Goal: Task Accomplishment & Management: Complete application form

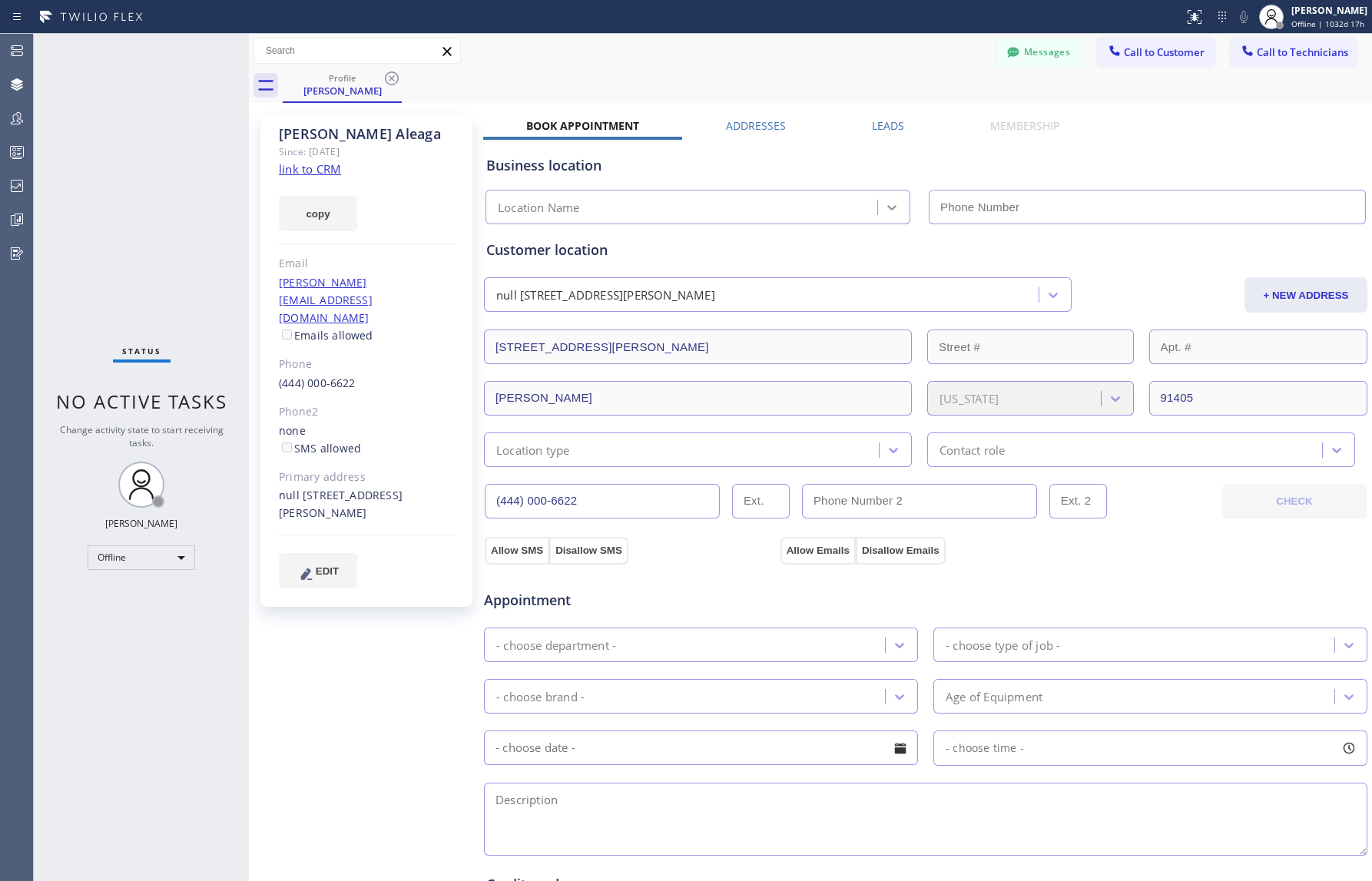
click at [901, 205] on div at bounding box center [891, 207] width 27 height 28
click at [877, 174] on div "Business location" at bounding box center [925, 166] width 879 height 21
click at [342, 54] on input "text" at bounding box center [357, 51] width 206 height 25
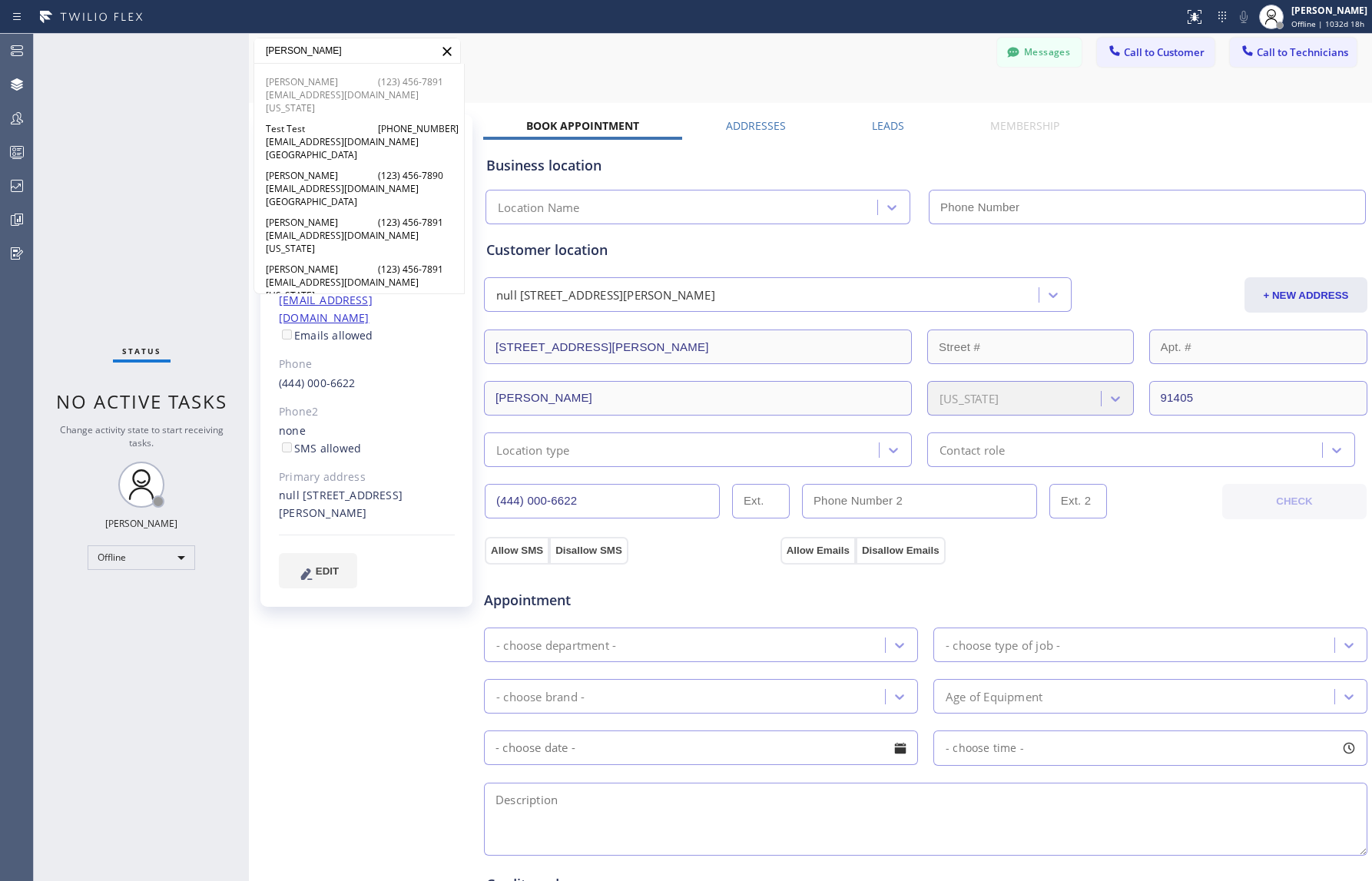
type input "komkov"
click at [281, 80] on span "Alex Komkov" at bounding box center [302, 82] width 75 height 13
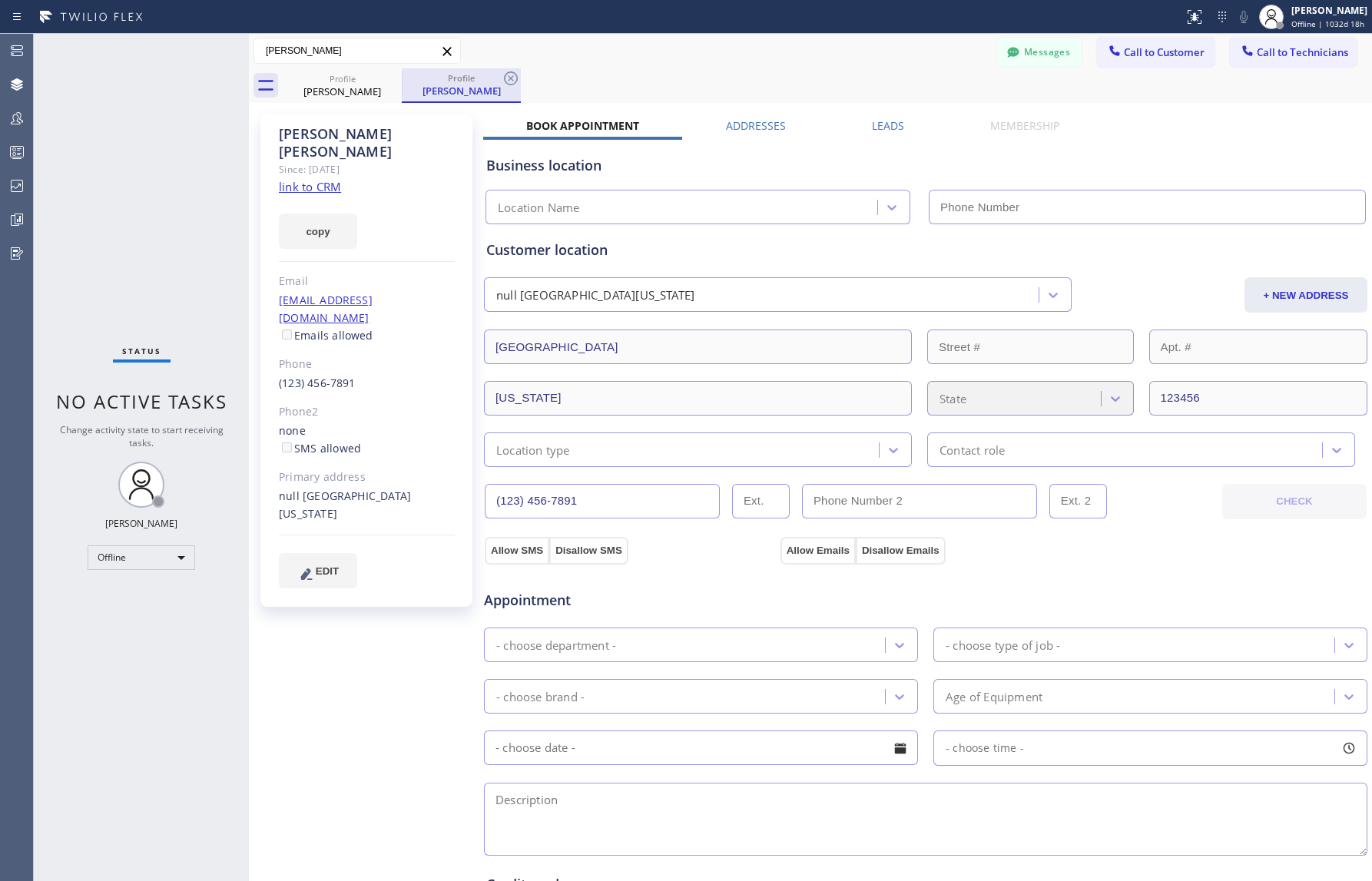
click at [465, 83] on div "Alex Komkov" at bounding box center [461, 90] width 116 height 14
click at [887, 203] on icon at bounding box center [892, 208] width 15 height 15
click at [887, 202] on icon at bounding box center [892, 208] width 15 height 15
type input "(___) ___-____"
click at [958, 208] on input "(___) ___-____" at bounding box center [1147, 207] width 437 height 34
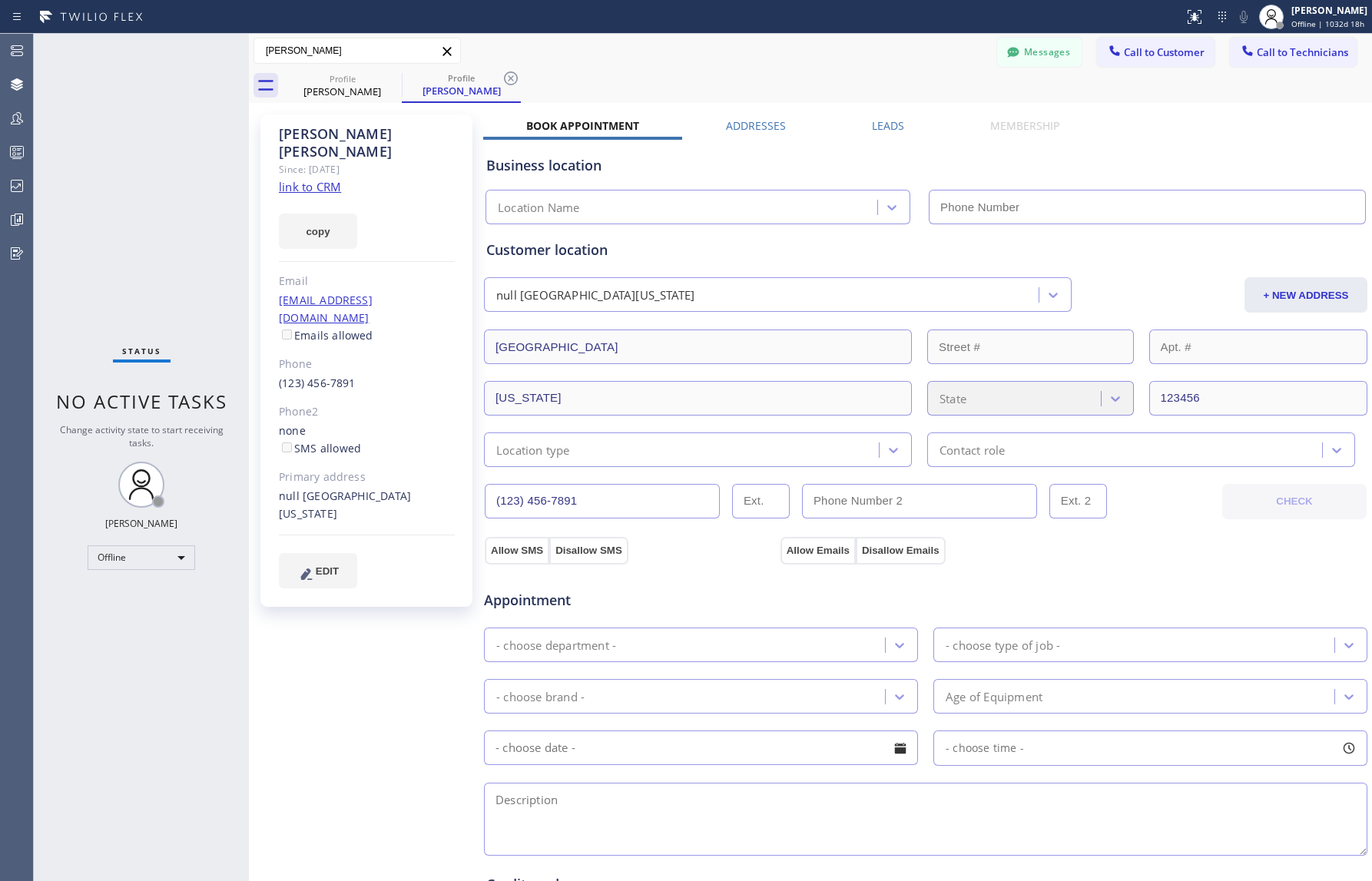
click at [924, 181] on div "Business location Location Name" at bounding box center [925, 181] width 885 height 84
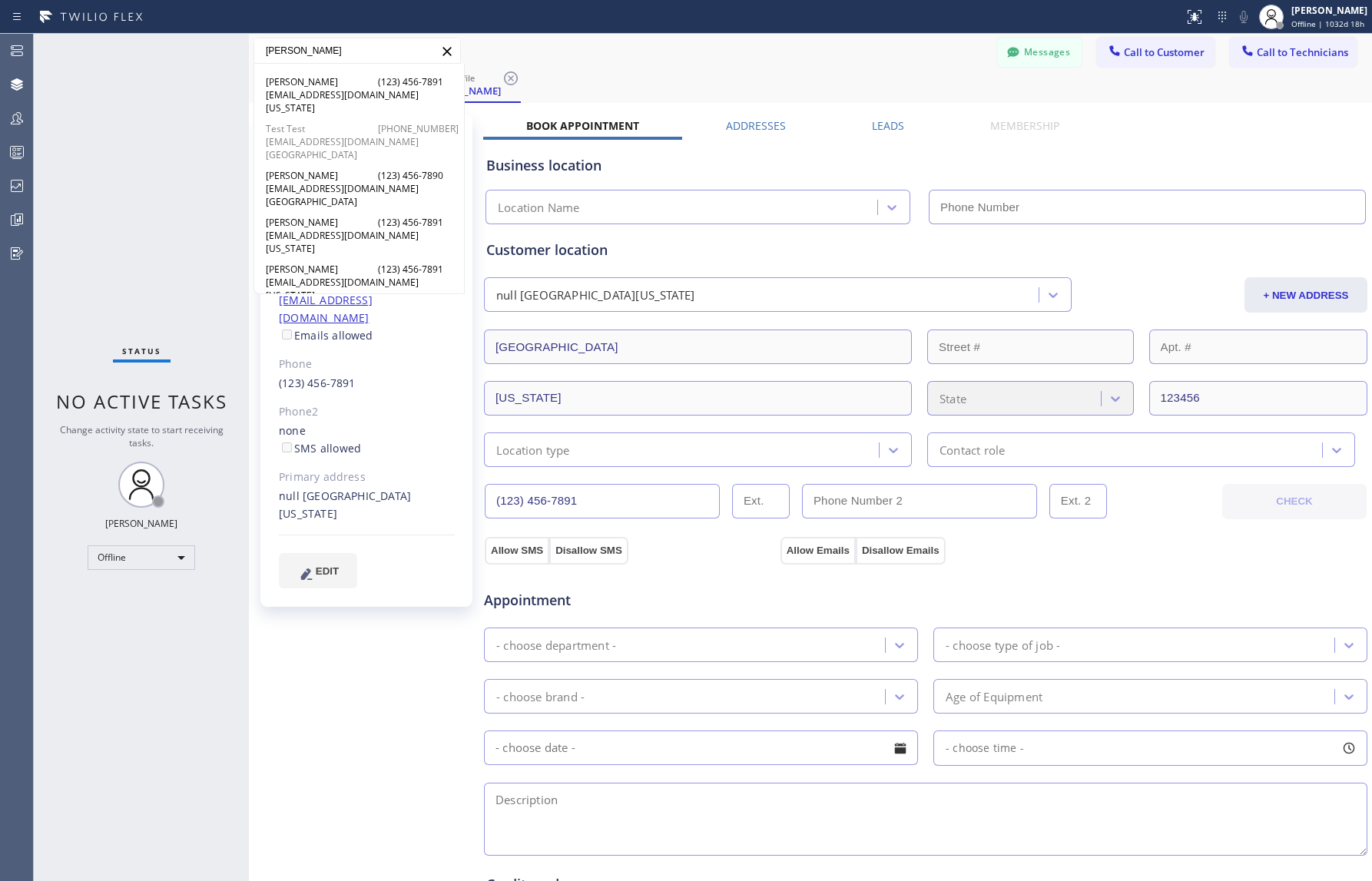
click at [295, 137] on span "sashakomkov@gmail.com" at bounding box center [358, 142] width 187 height 13
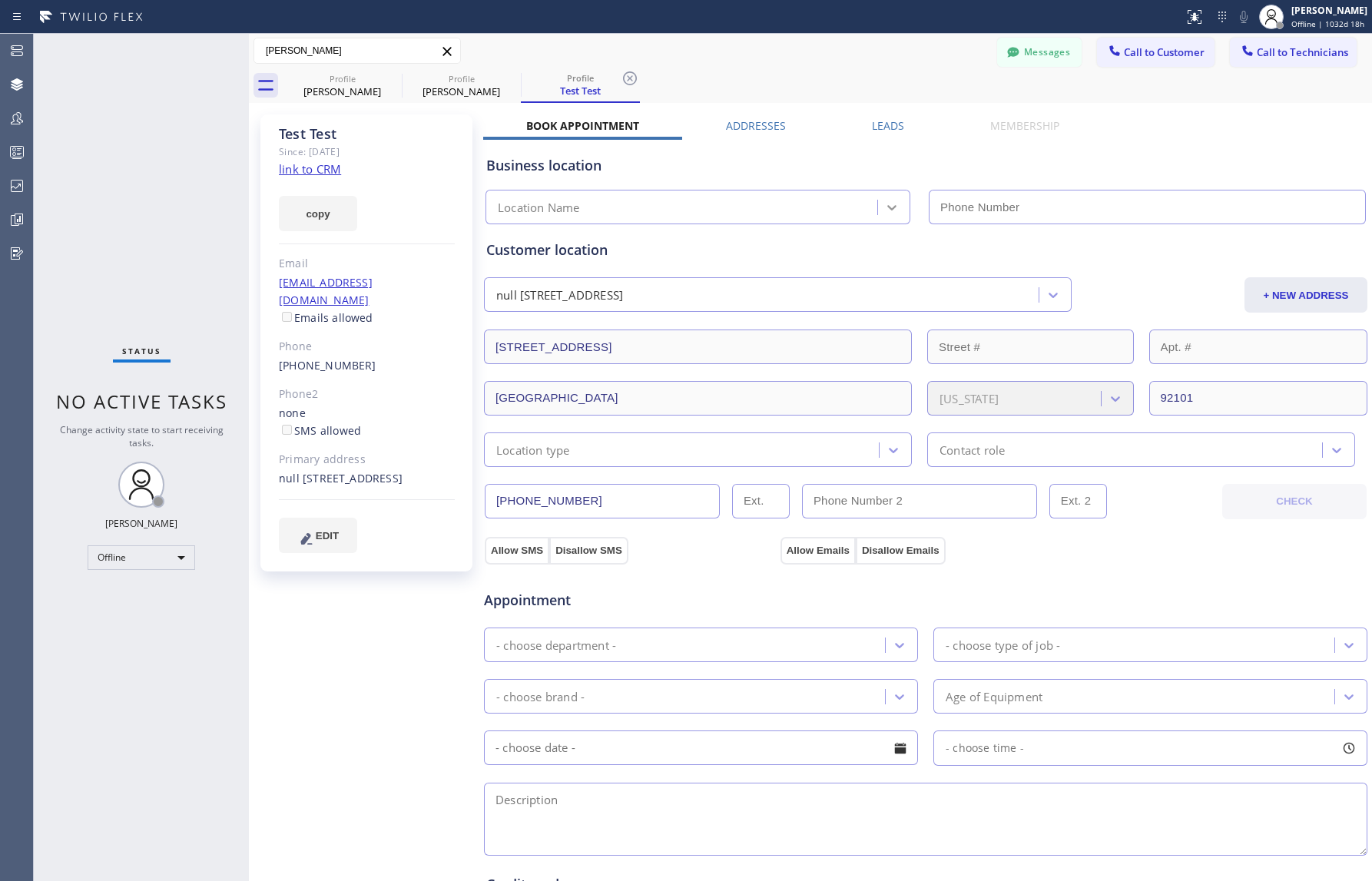
click at [893, 204] on icon at bounding box center [892, 208] width 15 height 15
click at [565, 162] on div "Business location" at bounding box center [925, 166] width 879 height 21
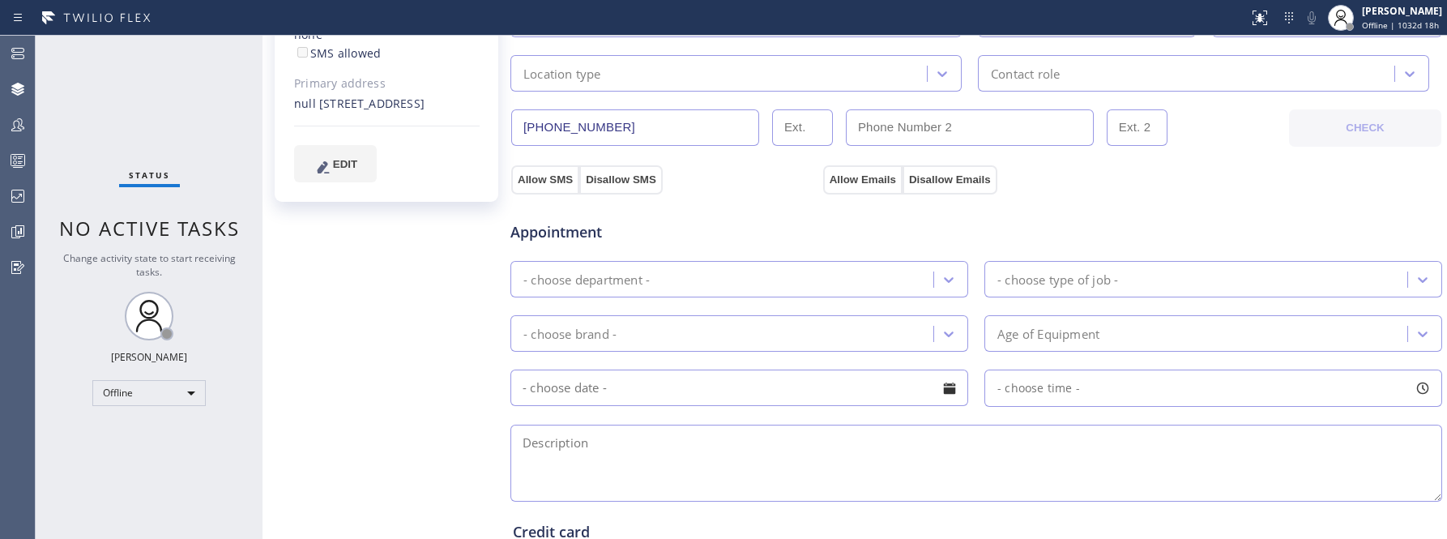
scroll to position [425, 0]
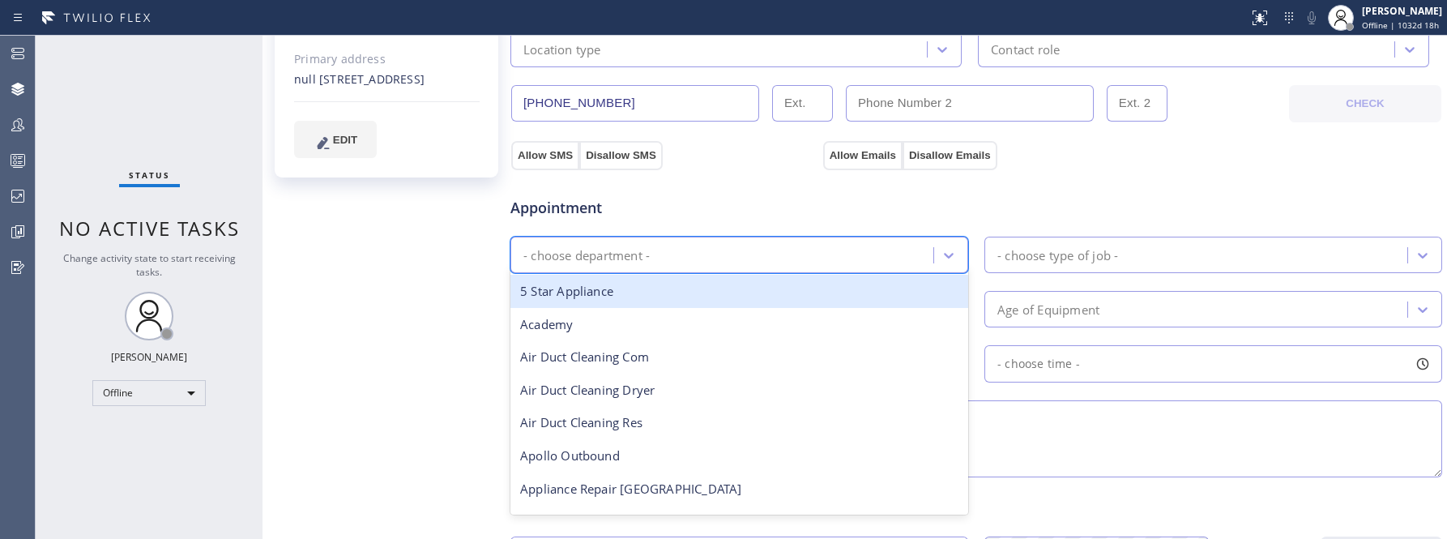
click at [724, 269] on div "- choose department -" at bounding box center [724, 255] width 418 height 28
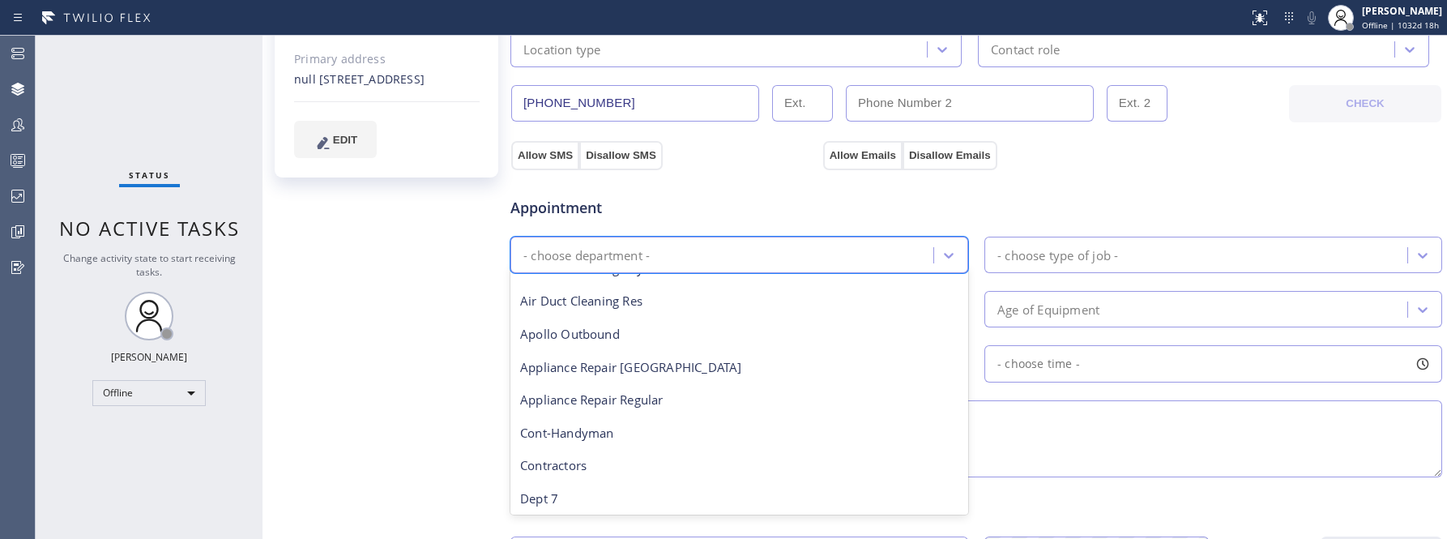
scroll to position [128, 0]
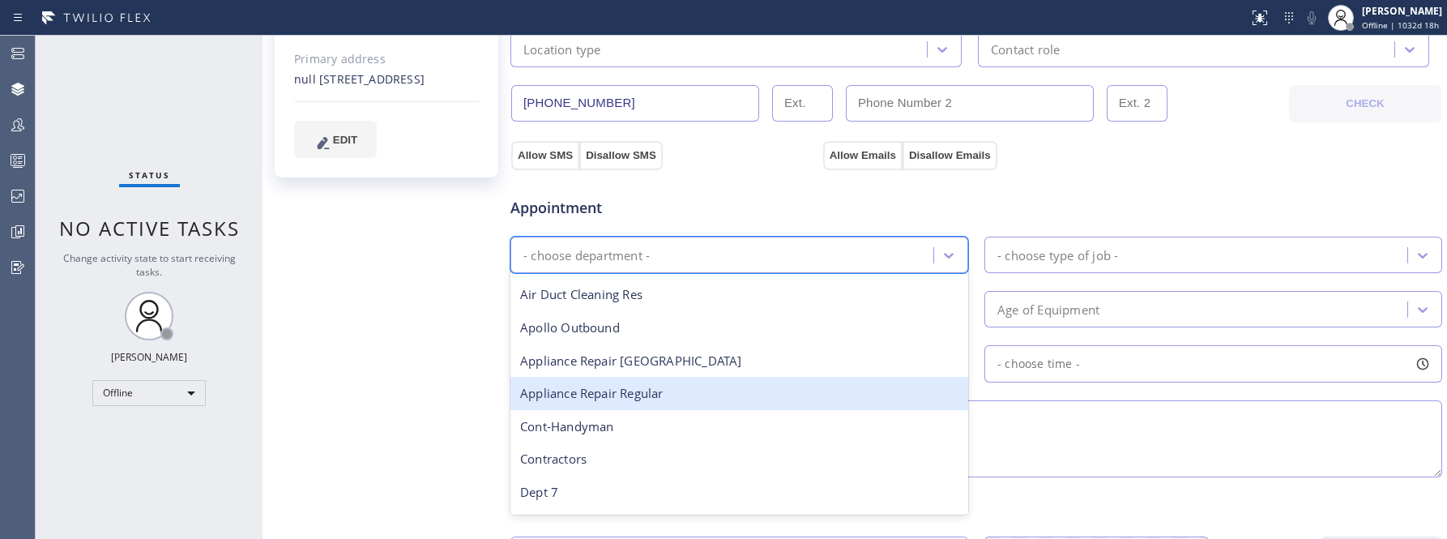
click at [673, 392] on div "Appliance Repair Regular" at bounding box center [739, 393] width 458 height 33
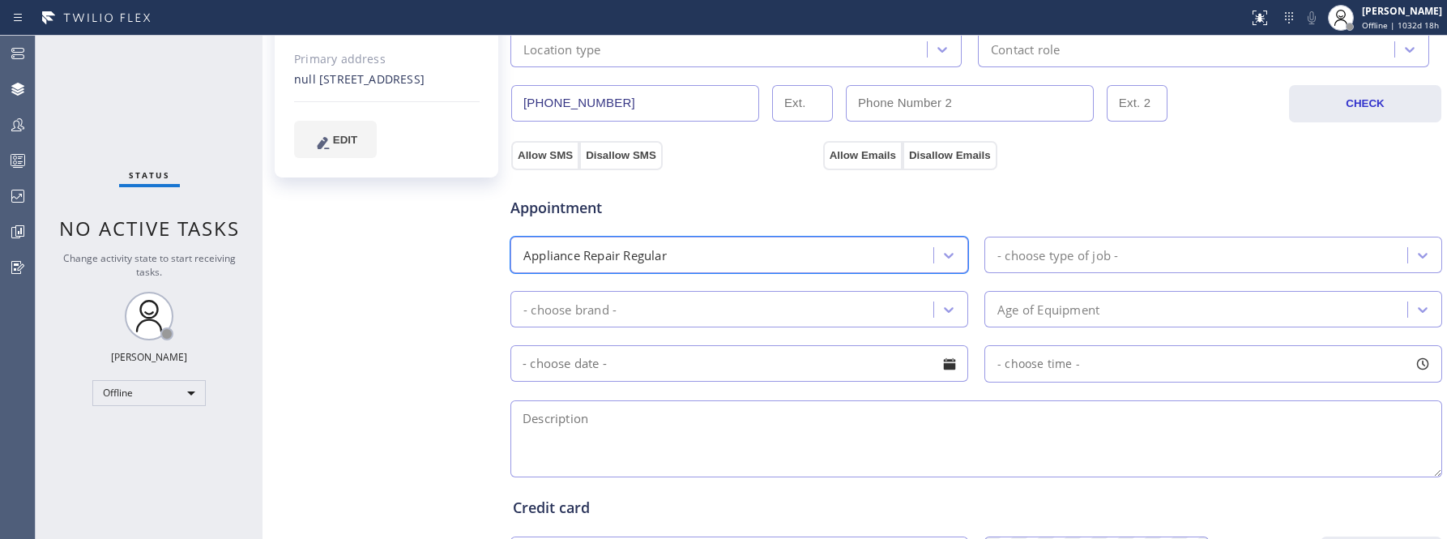
click at [651, 313] on div "- choose brand -" at bounding box center [724, 309] width 418 height 28
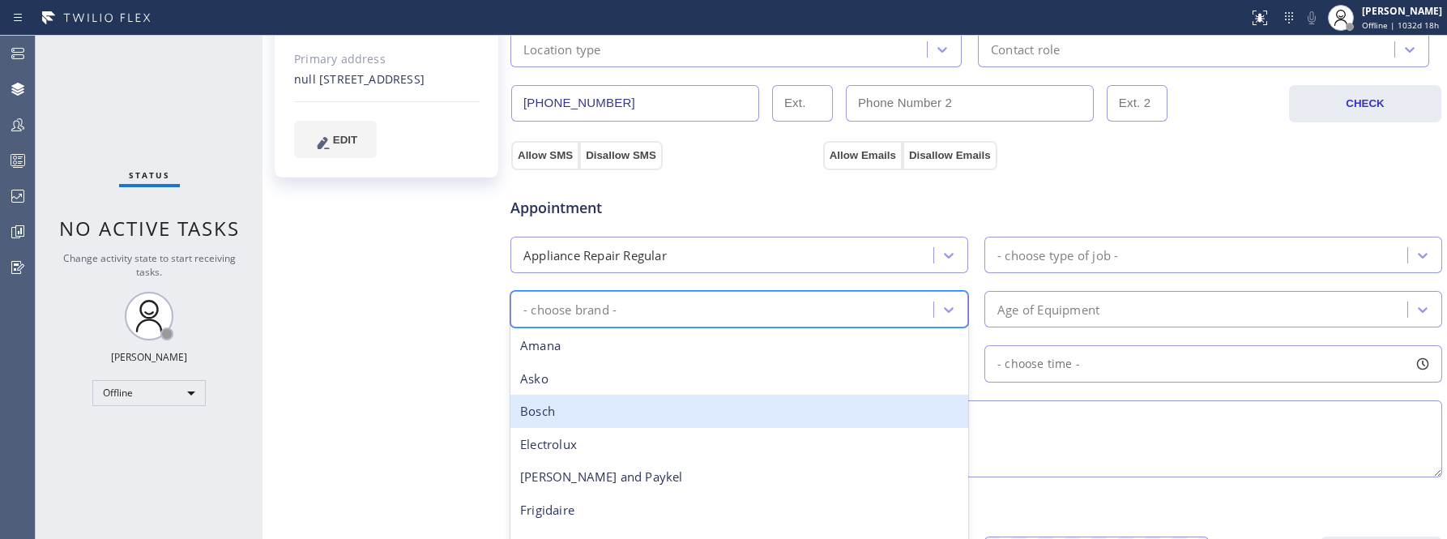
click at [670, 419] on div "Bosch" at bounding box center [739, 411] width 458 height 33
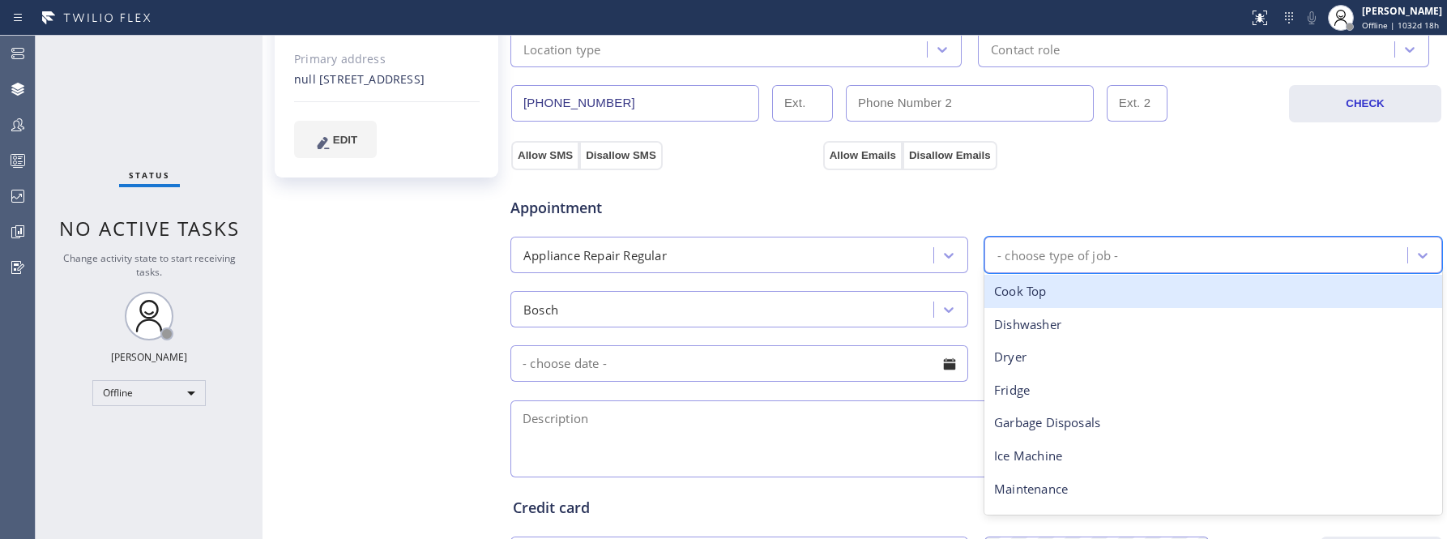
click at [1088, 254] on div "- choose type of job -" at bounding box center [1057, 255] width 121 height 19
click at [1079, 293] on div "Cook Top" at bounding box center [1214, 291] width 458 height 33
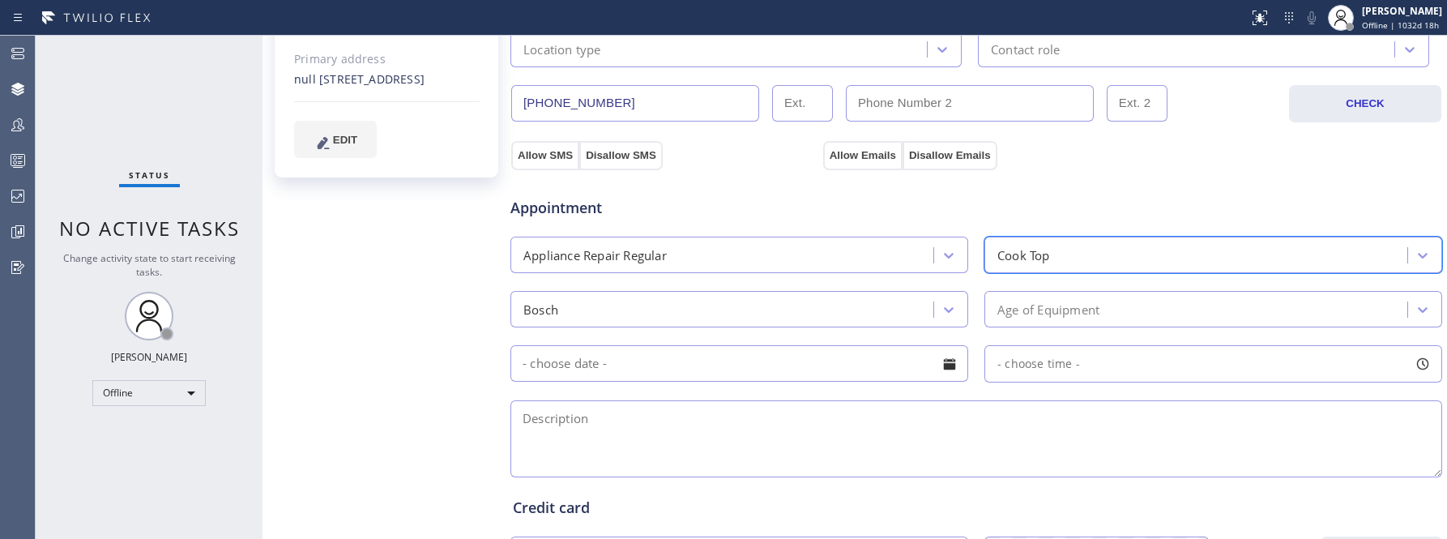
click at [1067, 312] on div "Age of Equipment" at bounding box center [1048, 309] width 102 height 19
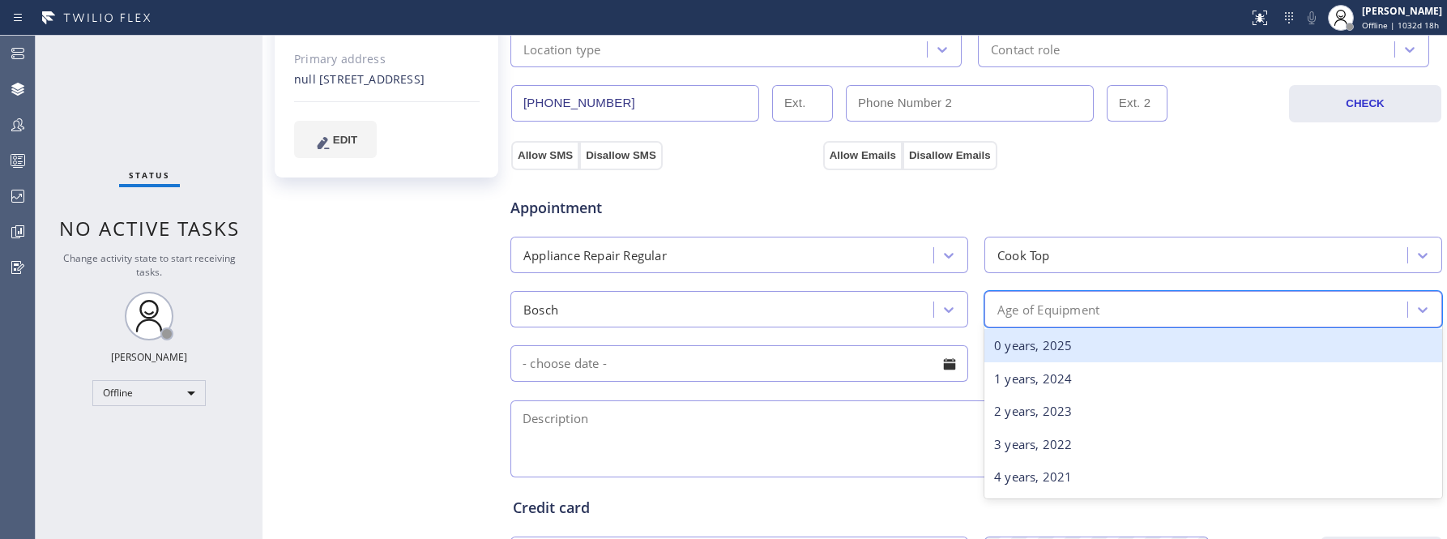
click at [1060, 344] on div "0 years, 2025" at bounding box center [1214, 345] width 458 height 33
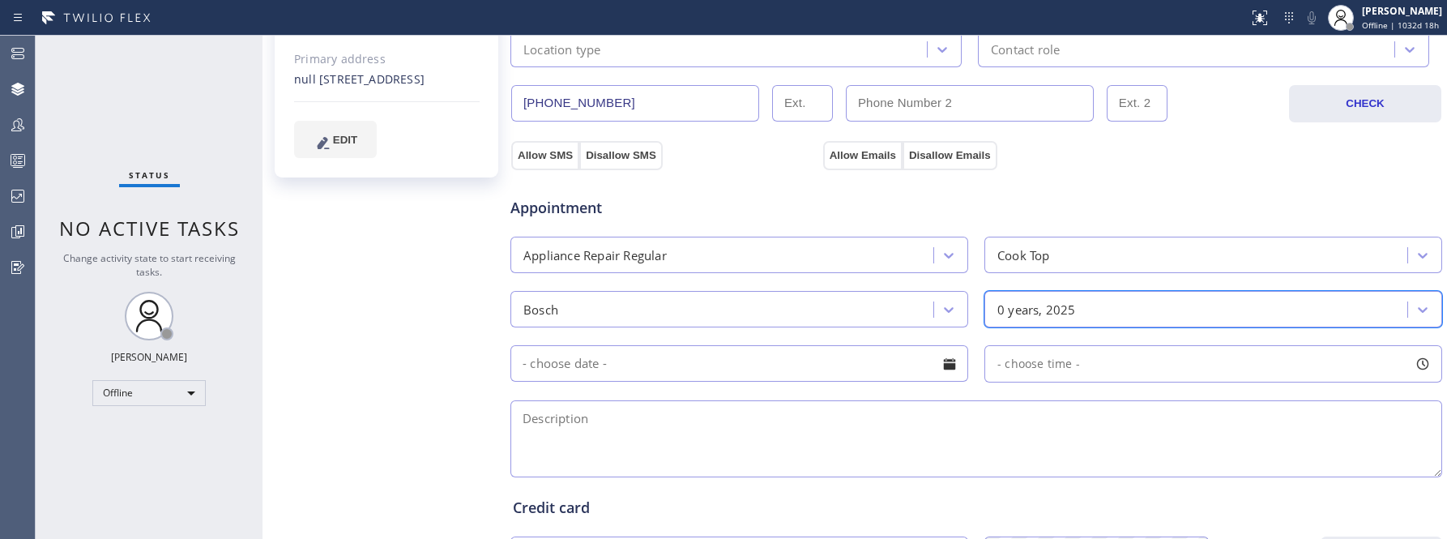
click at [767, 378] on input "text" at bounding box center [739, 363] width 458 height 36
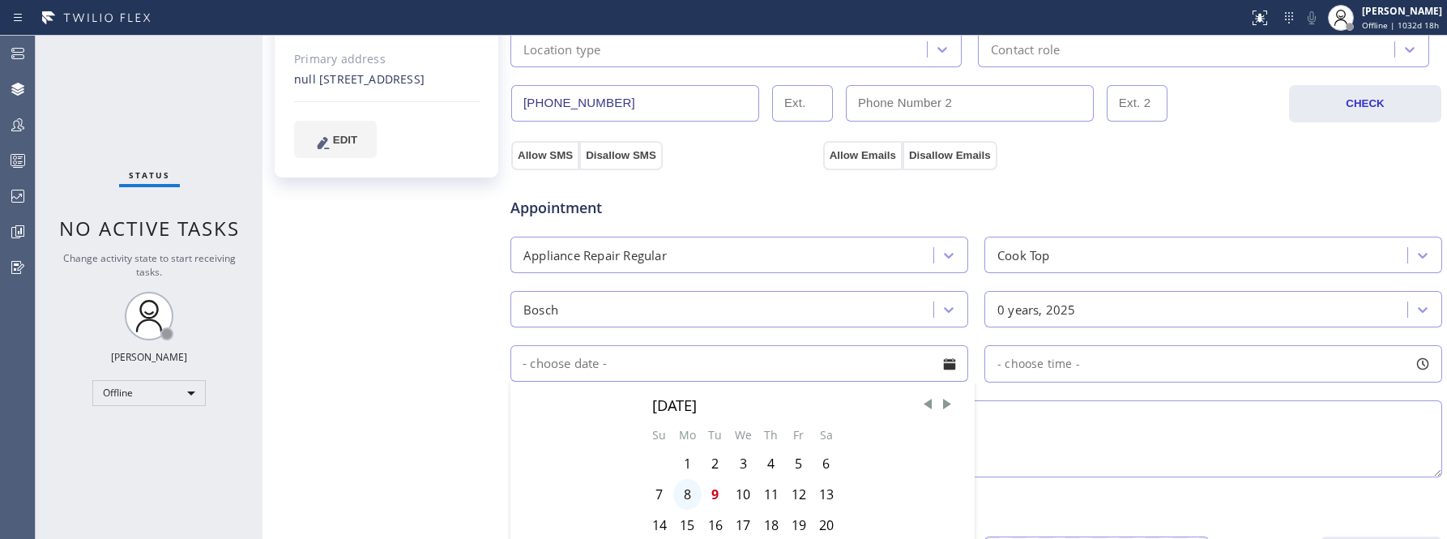
click at [679, 498] on div "8" at bounding box center [687, 494] width 28 height 31
type input "09/08/2025"
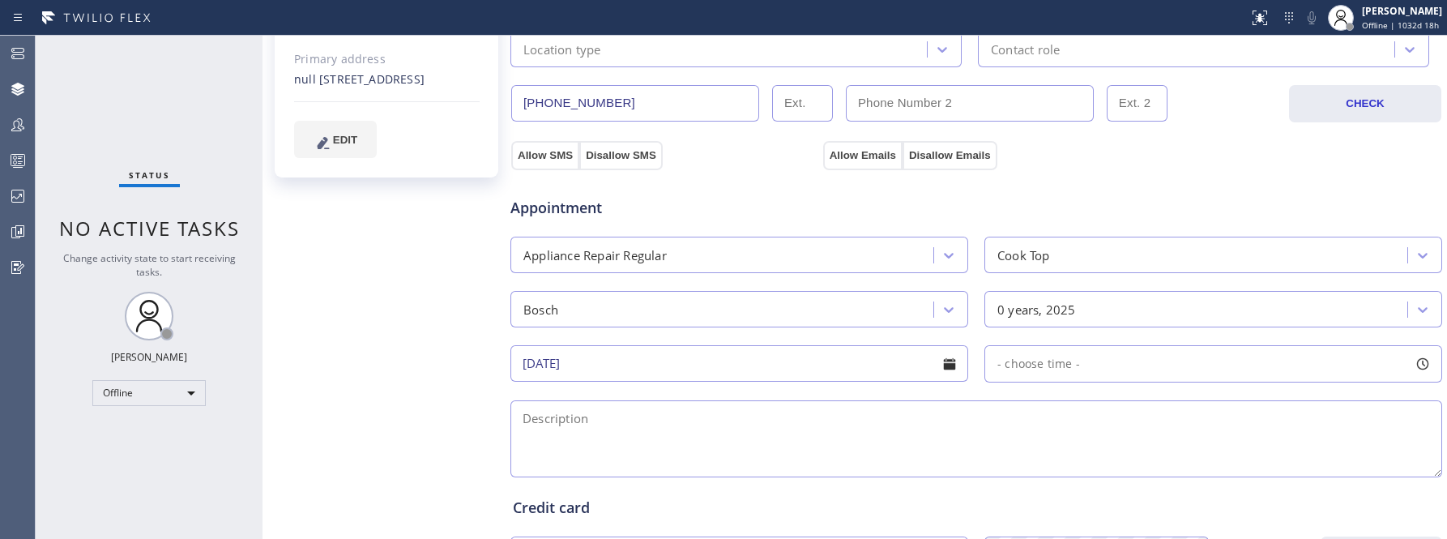
click at [1036, 365] on span "- choose time -" at bounding box center [1038, 363] width 83 height 15
click at [1096, 464] on div "FROM TILL 8:00 AM 8:00 AM" at bounding box center [1202, 440] width 434 height 117
click at [906, 399] on div "Appointment Appliance Repair Regular Cook Top Bosch 0 years, 2025 09/08/2025 8:…" at bounding box center [976, 328] width 927 height 303
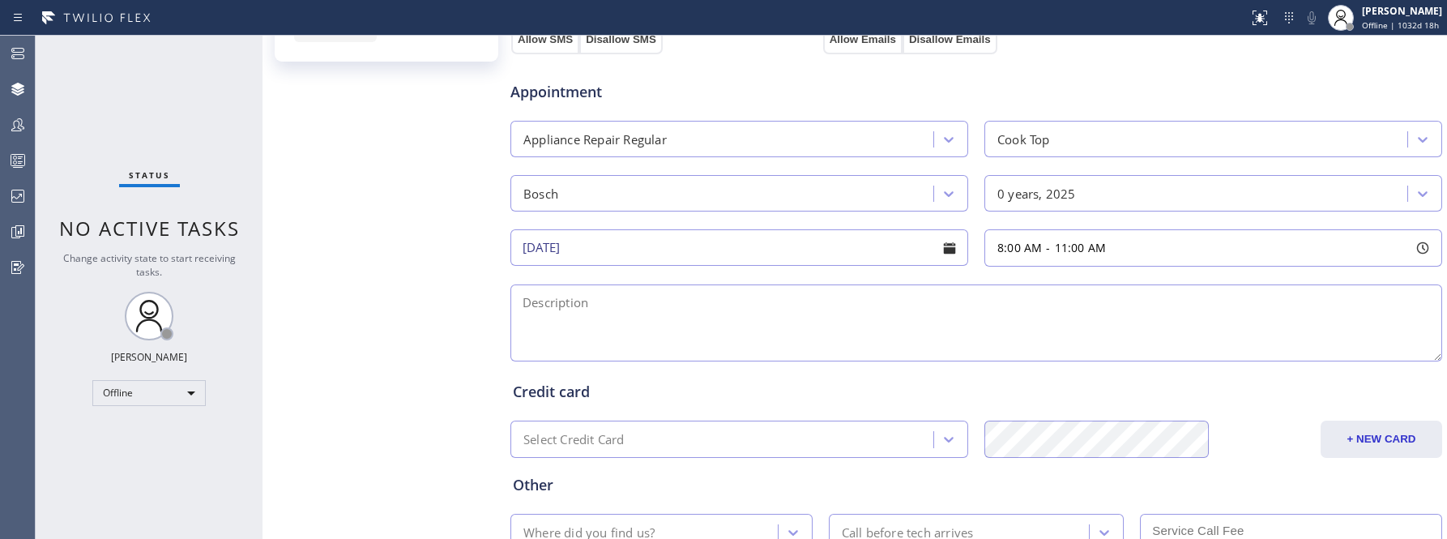
scroll to position [545, 0]
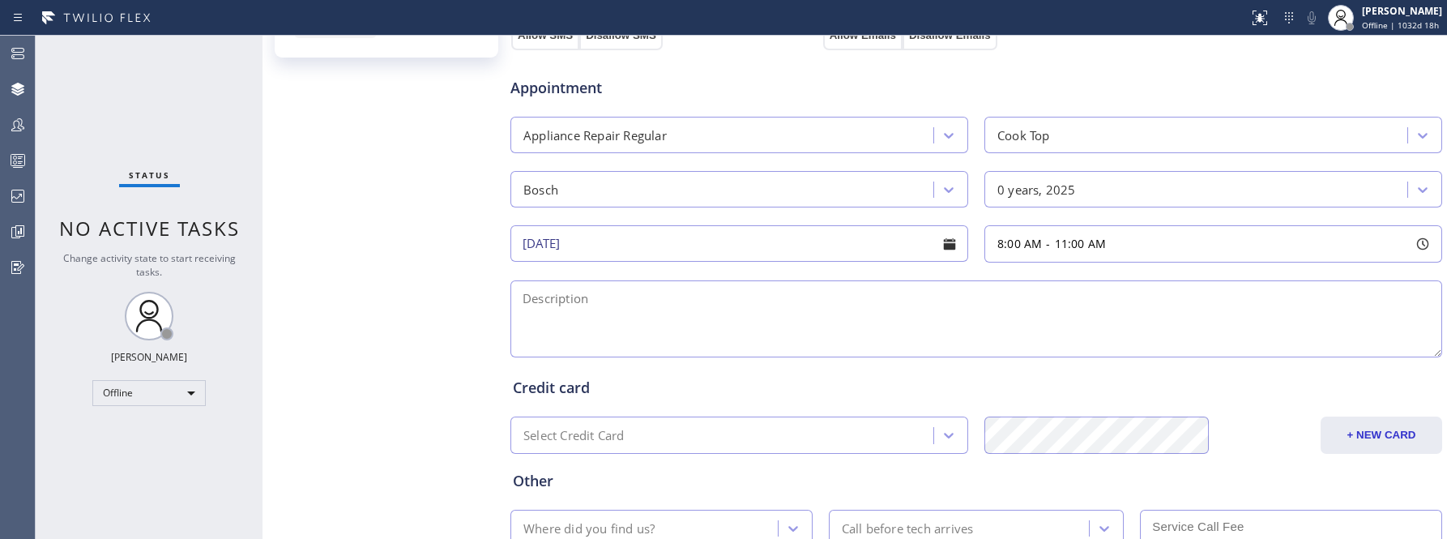
click at [835, 339] on textarea at bounding box center [976, 318] width 932 height 77
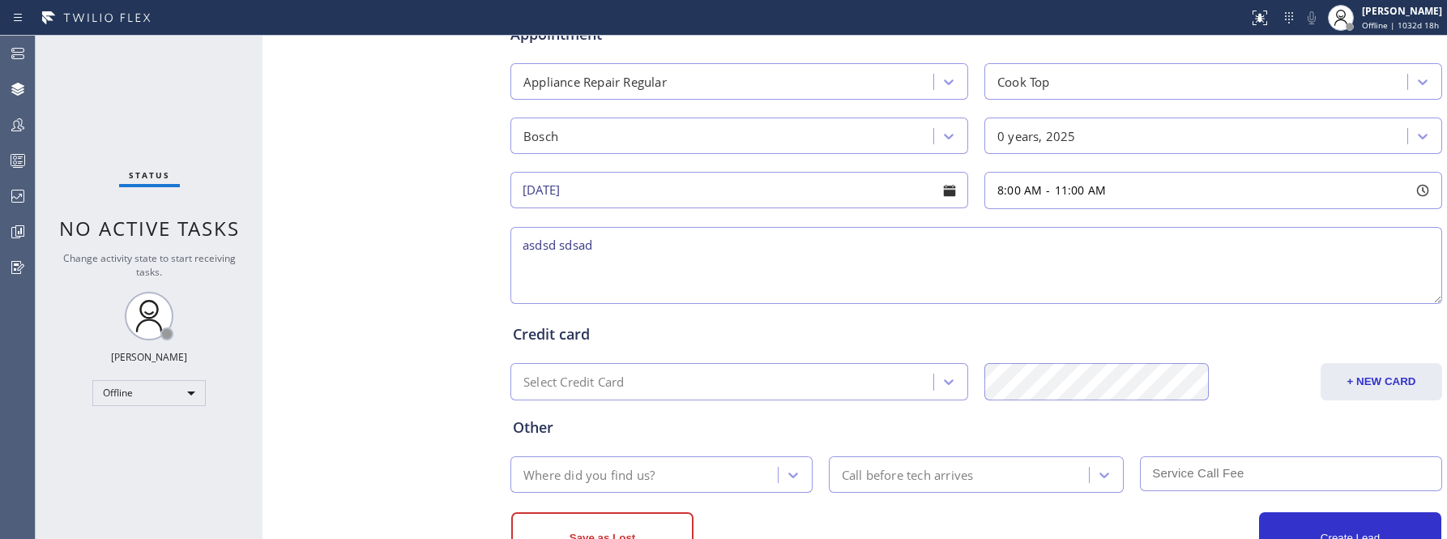
scroll to position [665, 0]
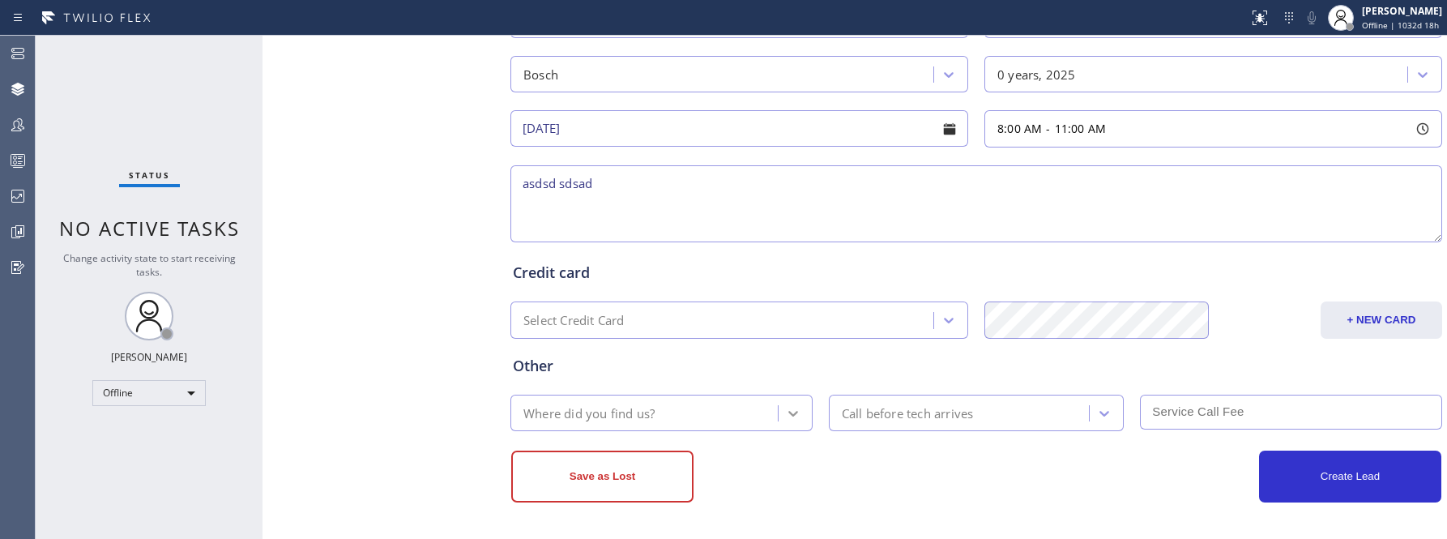
type textarea "asdsd sdsad"
click at [788, 405] on icon at bounding box center [793, 413] width 16 height 16
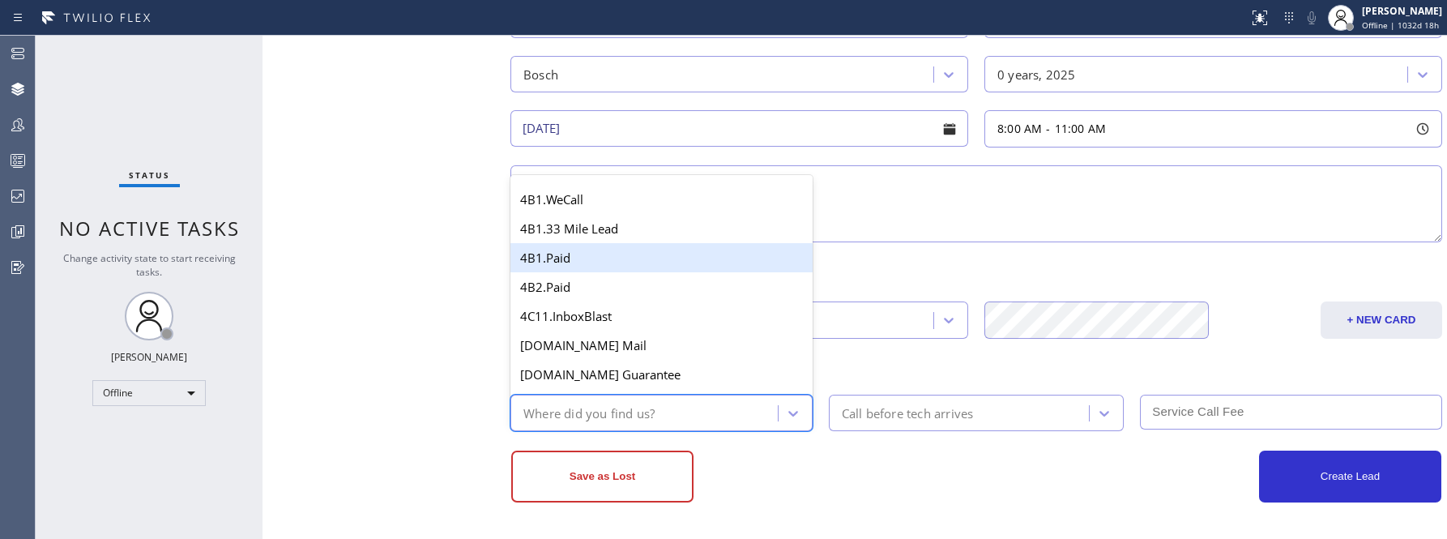
click at [618, 266] on div "4B1.Paid" at bounding box center [661, 257] width 302 height 29
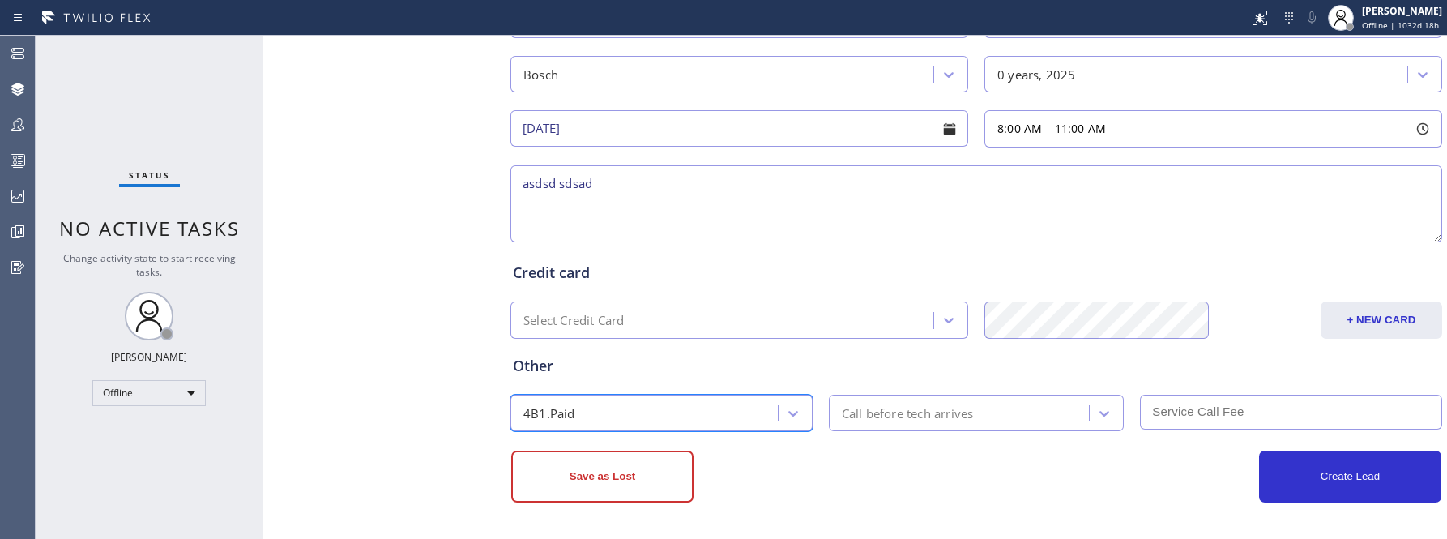
click at [1055, 376] on div "Other option 4B1.Paid, selected. 64 results available. Select is focused ,type …" at bounding box center [976, 385] width 933 height 92
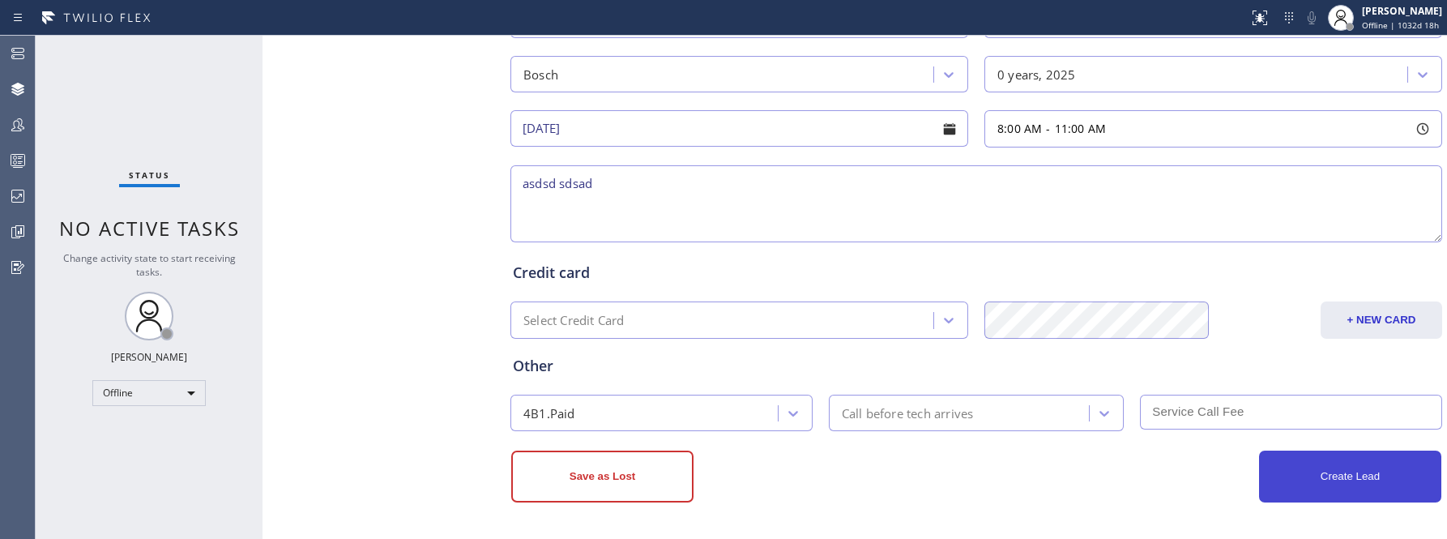
click at [1335, 480] on button "Create Lead" at bounding box center [1350, 477] width 182 height 52
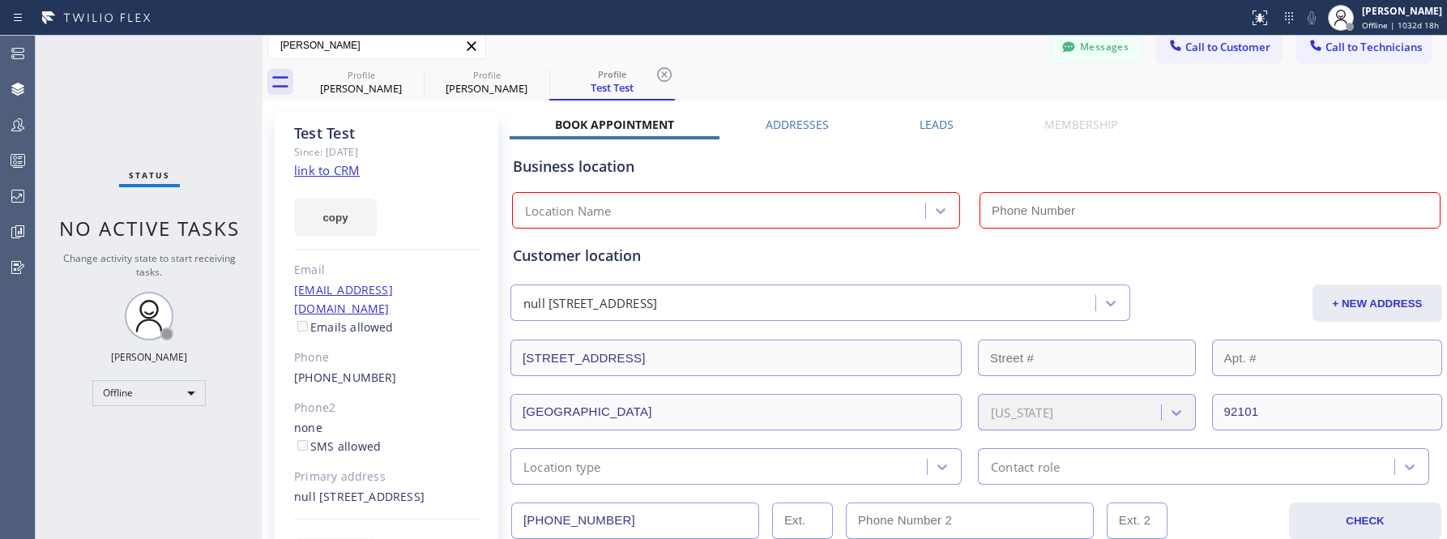
scroll to position [0, 0]
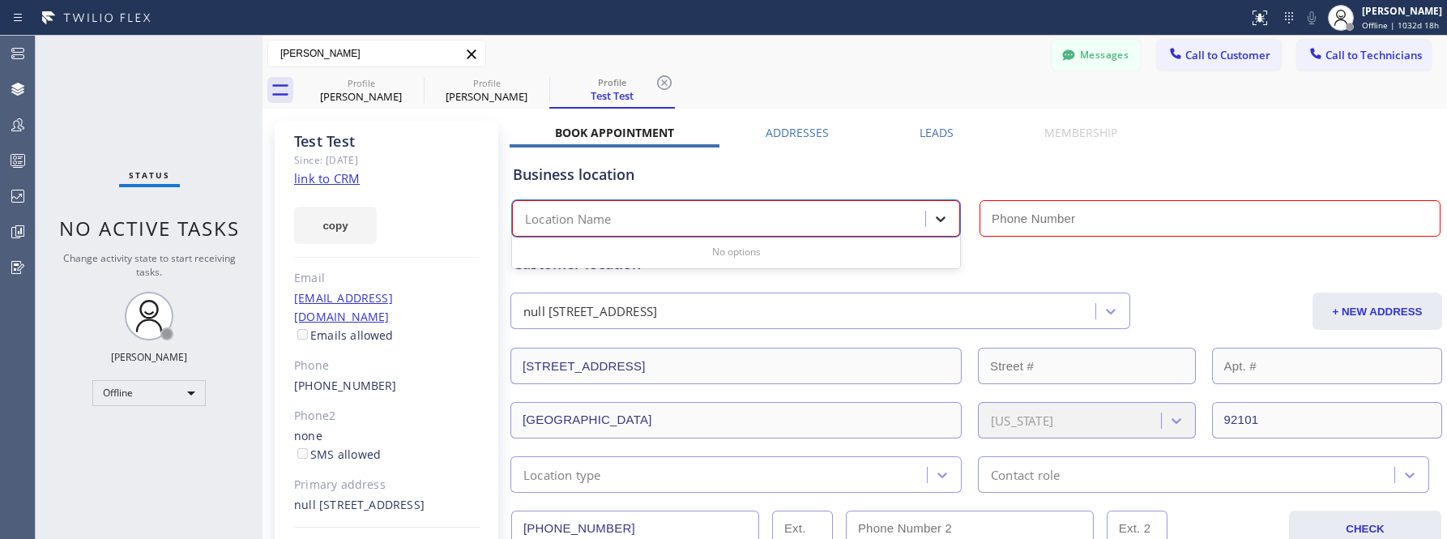
click at [942, 219] on icon at bounding box center [941, 219] width 10 height 6
click at [834, 224] on div "Location Name" at bounding box center [721, 219] width 408 height 28
type input "(___) ___-____"
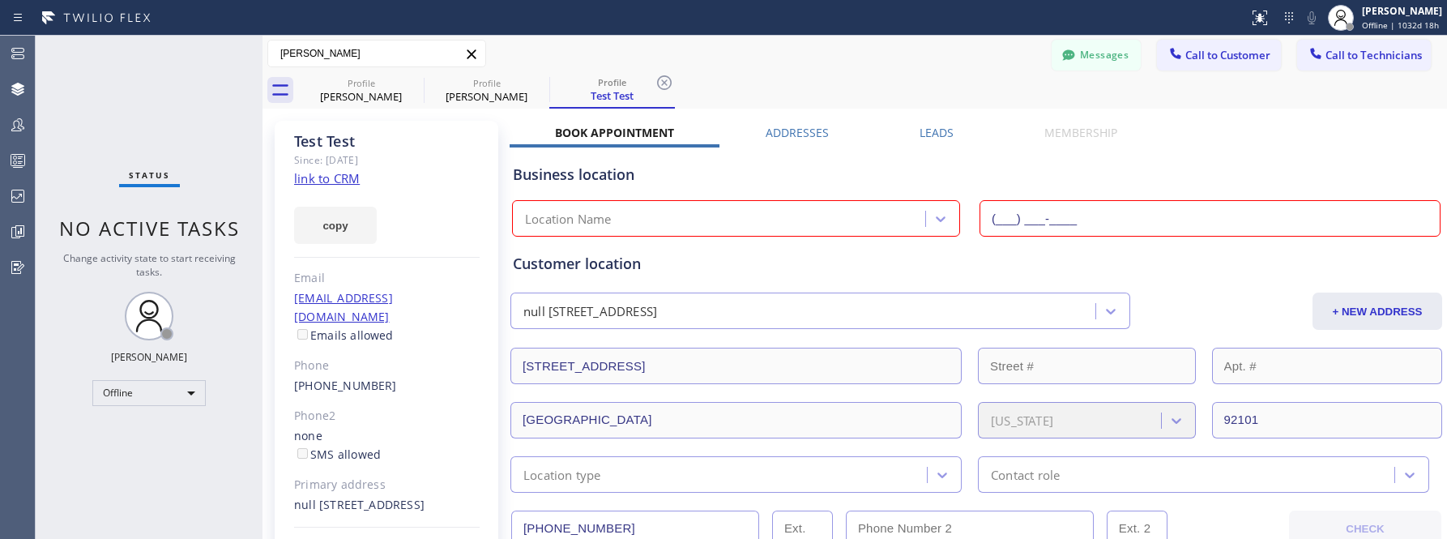
click at [1042, 220] on input "(___) ___-____" at bounding box center [1210, 218] width 461 height 36
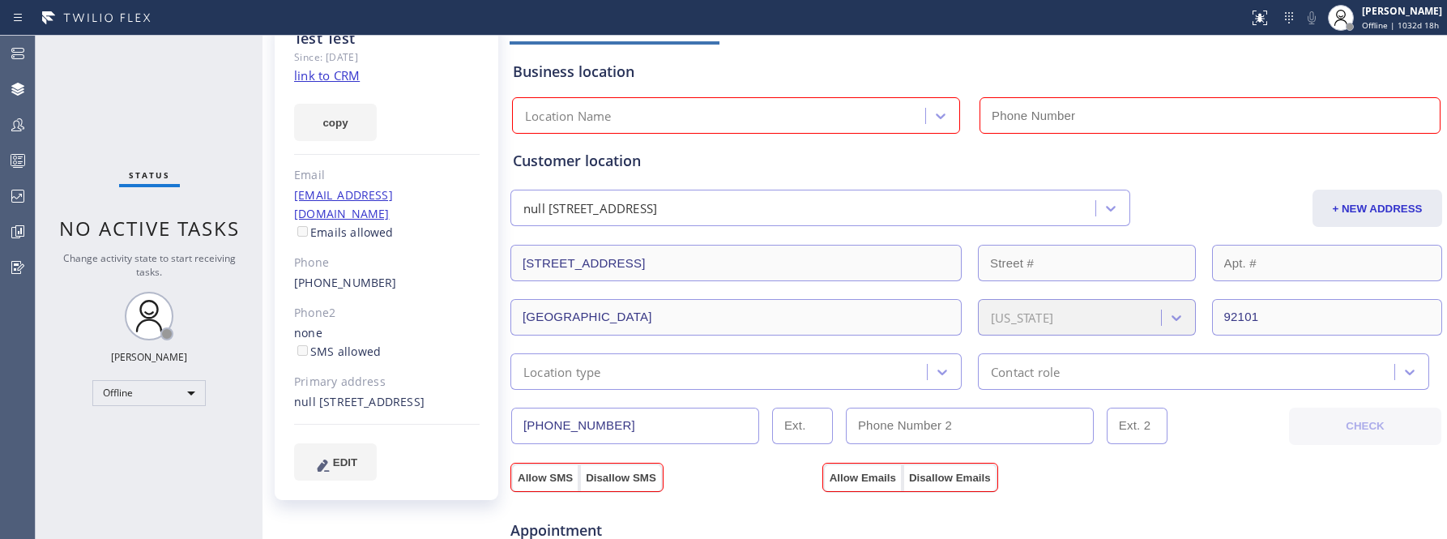
drag, startPoint x: 529, startPoint y: 429, endPoint x: 637, endPoint y: 429, distance: 107.8
click at [637, 429] on input "(205) 953-1870" at bounding box center [635, 426] width 248 height 36
click at [940, 174] on div "Customer location null 1235 K St San Diego, 92101 CA + NEW ADDRESS 1235 K St Sa…" at bounding box center [976, 270] width 927 height 240
click at [759, 120] on div "Location Name" at bounding box center [721, 116] width 408 height 28
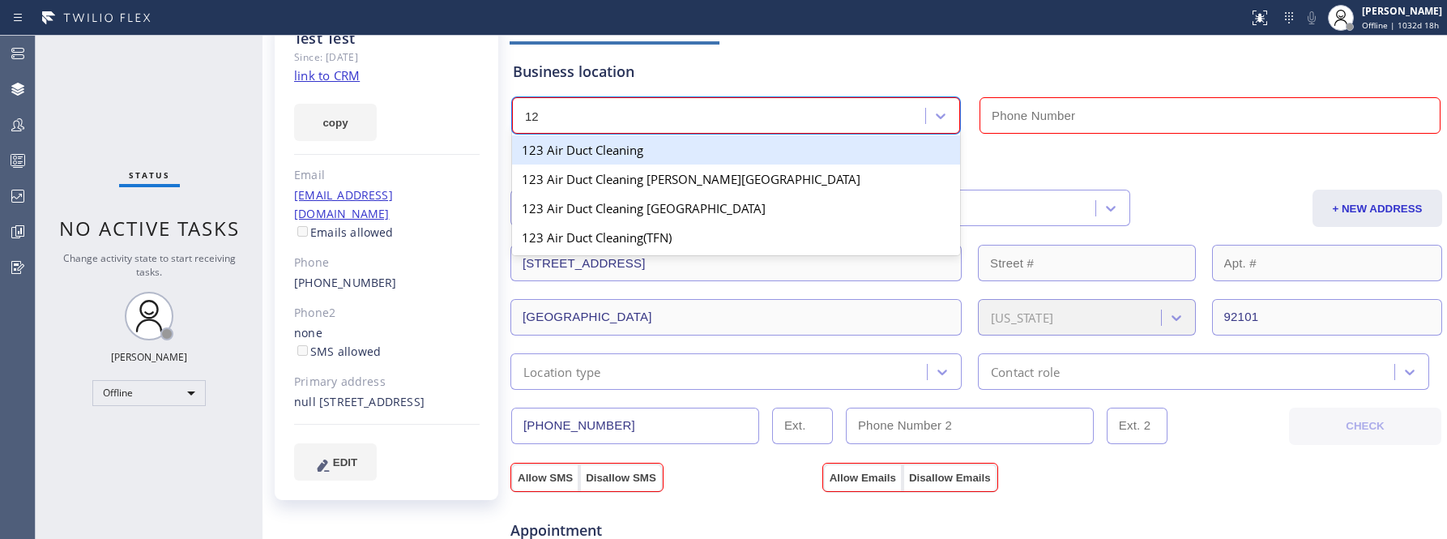
type input "1"
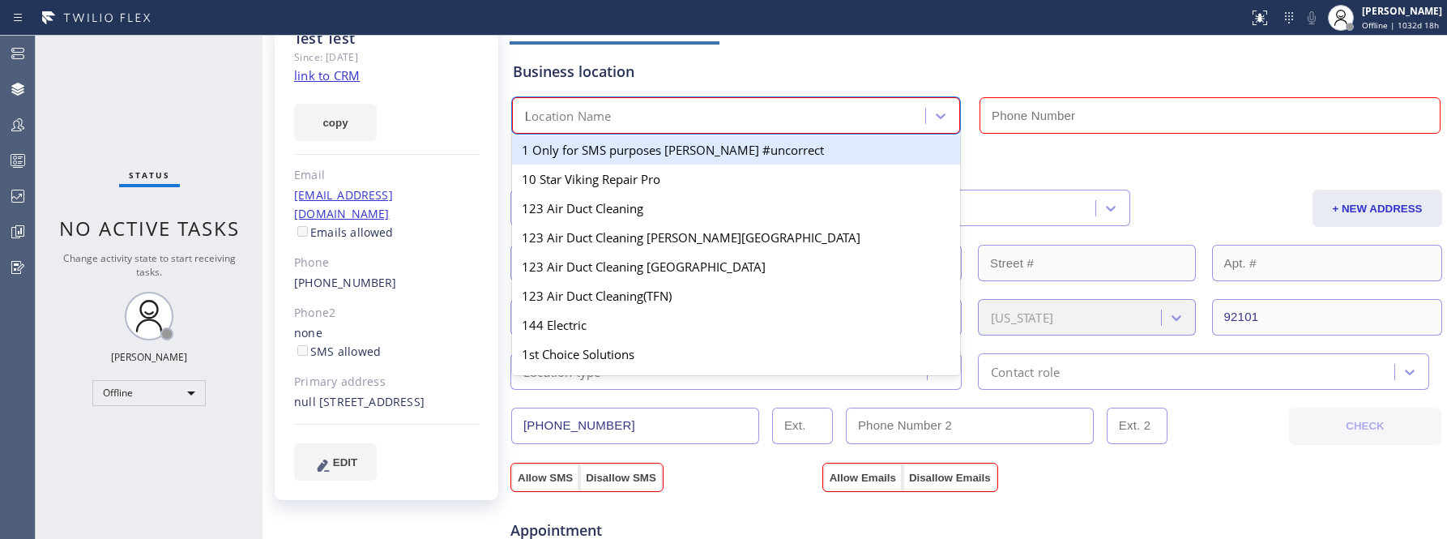
type input "lo"
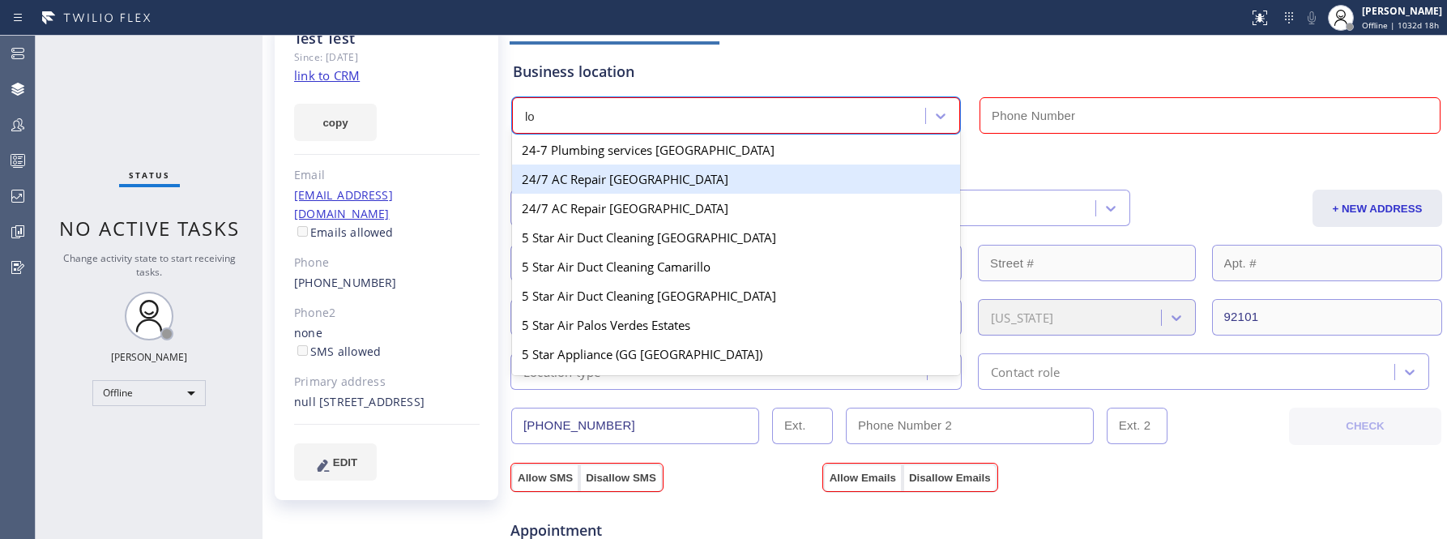
click at [647, 180] on div "24/7 AC Repair Long Beach" at bounding box center [736, 178] width 448 height 29
type input "(562) 352-2566"
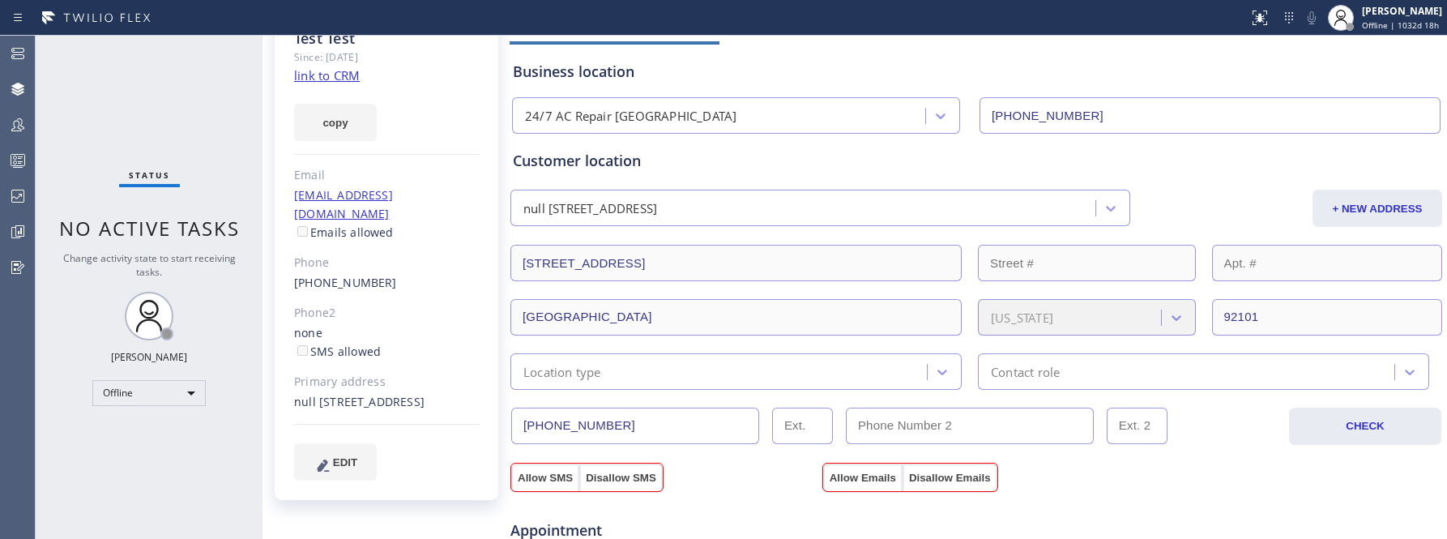
click at [968, 152] on div "Customer location" at bounding box center [976, 161] width 927 height 22
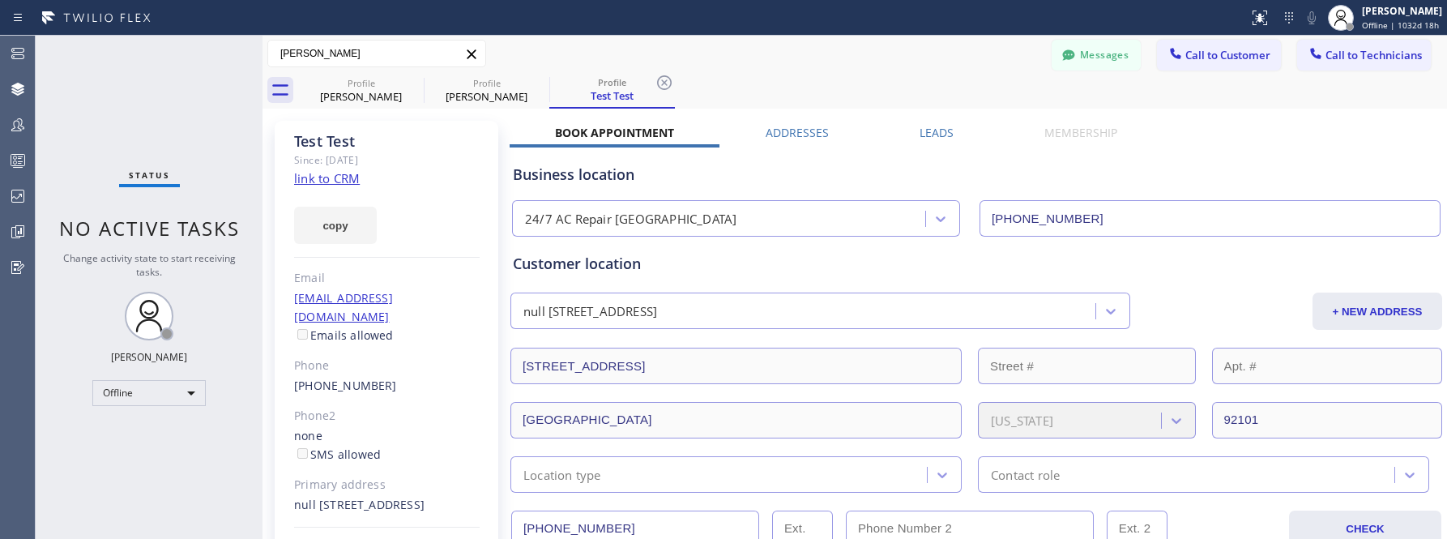
click at [967, 258] on div "Customer location" at bounding box center [976, 264] width 927 height 22
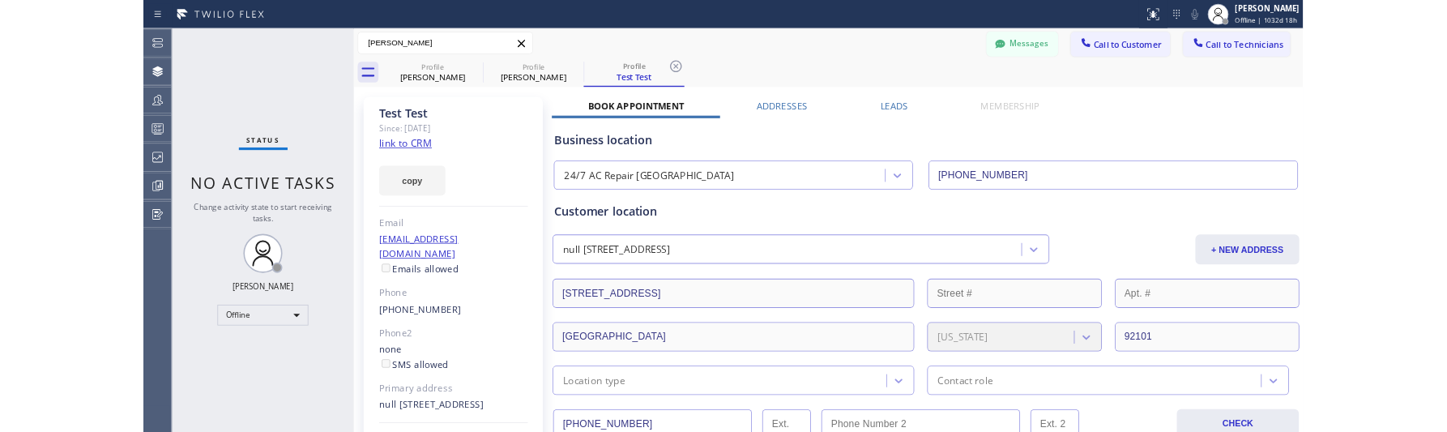
scroll to position [665, 0]
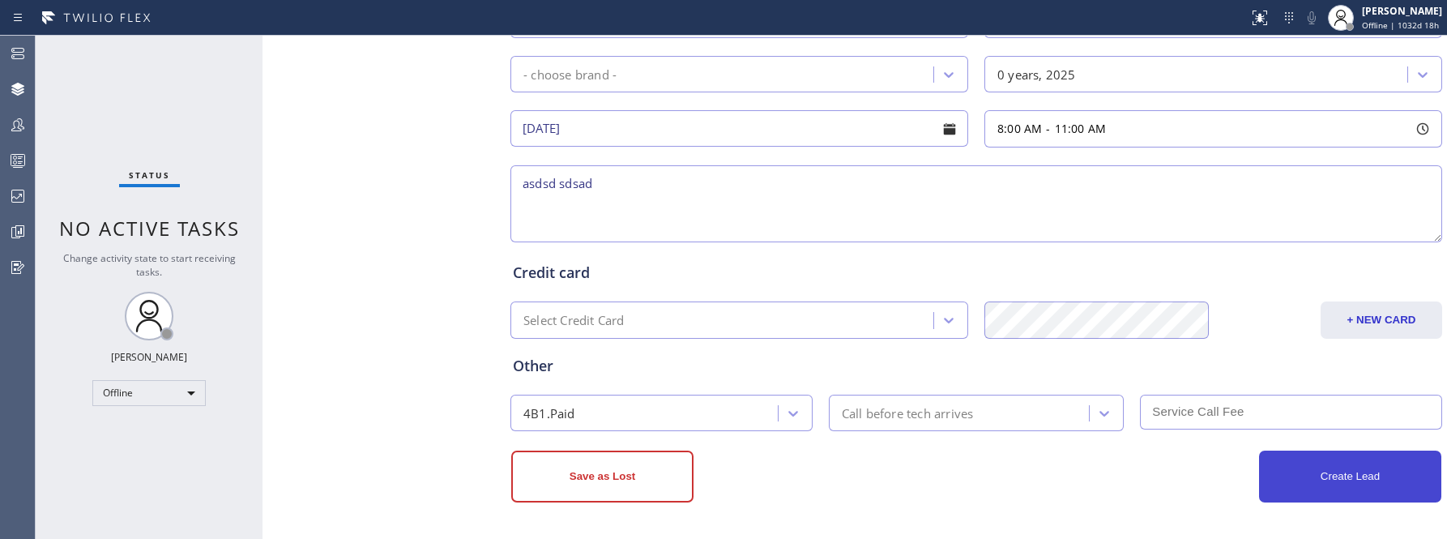
click at [1337, 469] on button "Create Lead" at bounding box center [1350, 477] width 182 height 52
